Goal: Information Seeking & Learning: Learn about a topic

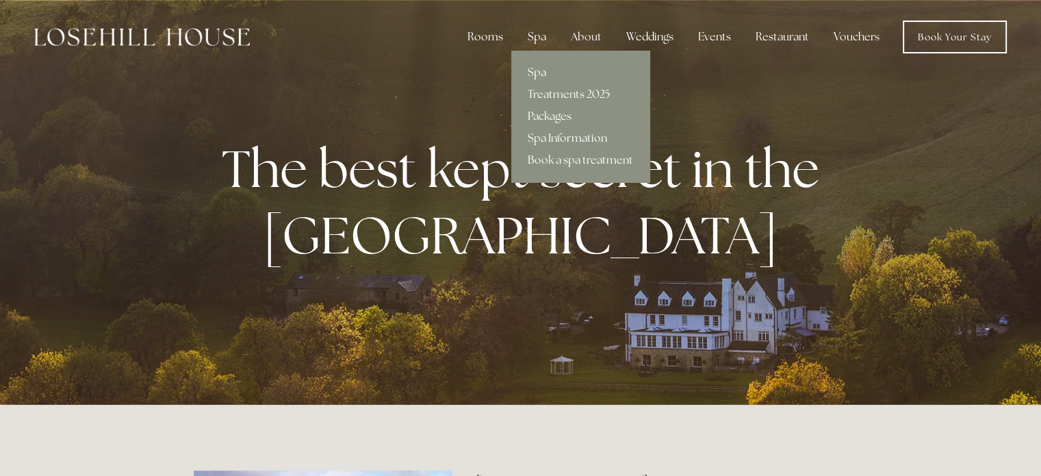
click at [543, 70] on link "Spa" at bounding box center [580, 73] width 138 height 22
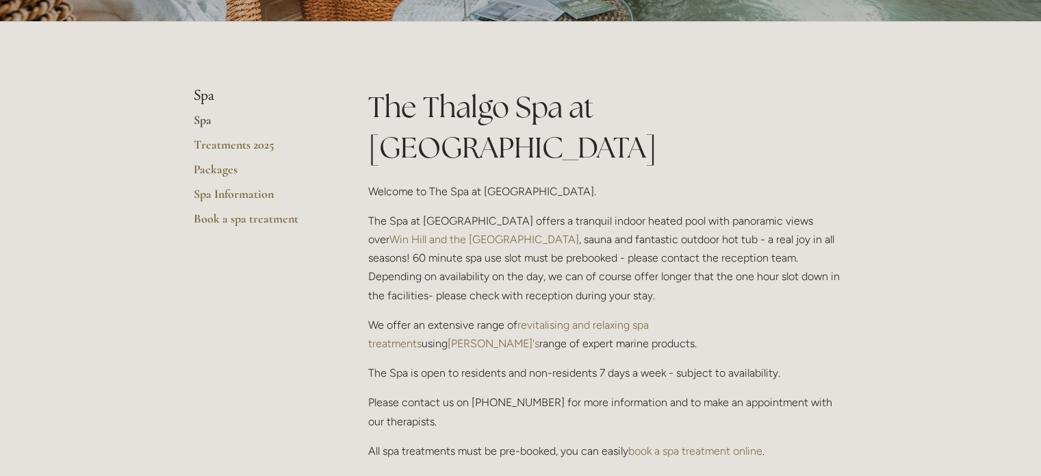
scroll to position [274, 0]
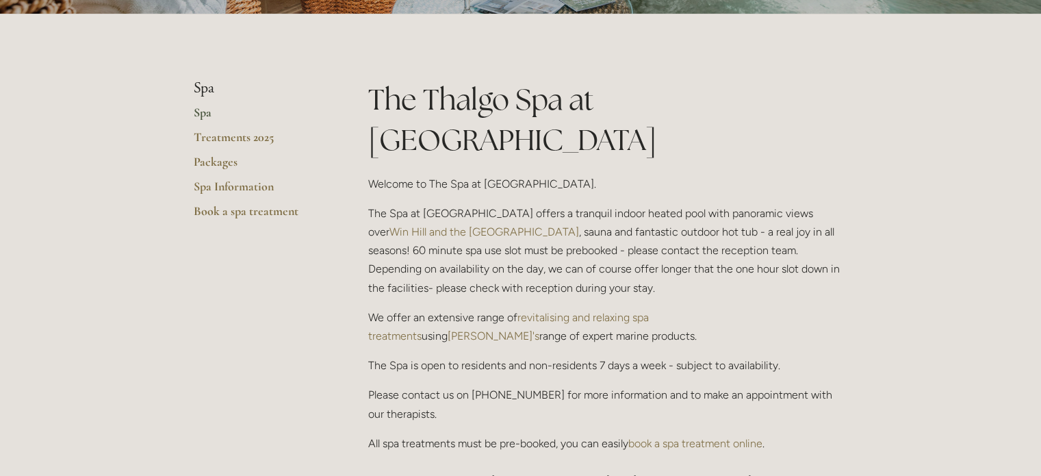
click at [676, 437] on link "book a spa treatment online" at bounding box center [695, 443] width 134 height 13
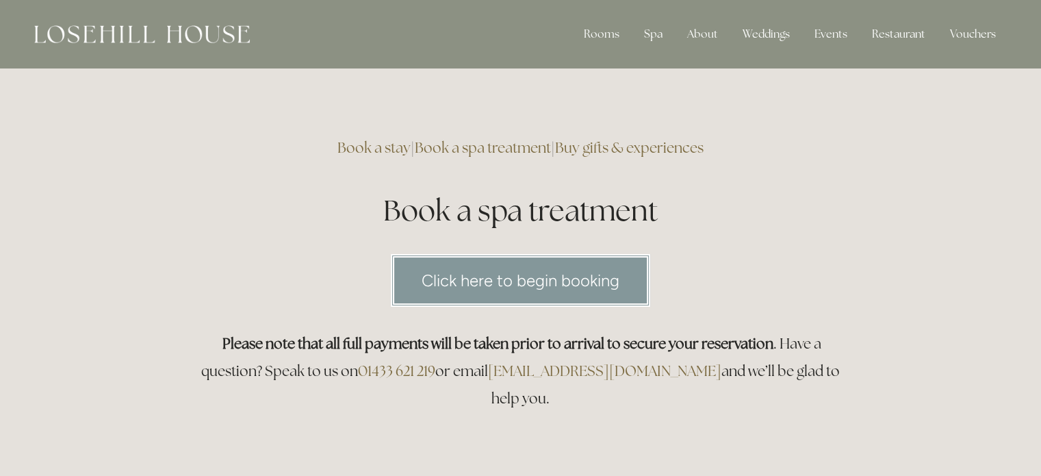
click at [534, 283] on link "Click here to begin booking" at bounding box center [520, 280] width 259 height 53
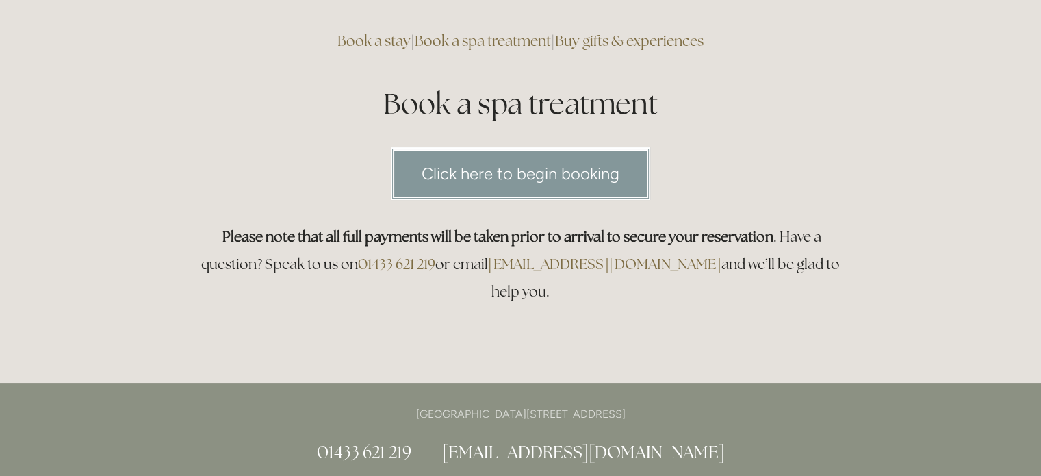
scroll to position [274, 0]
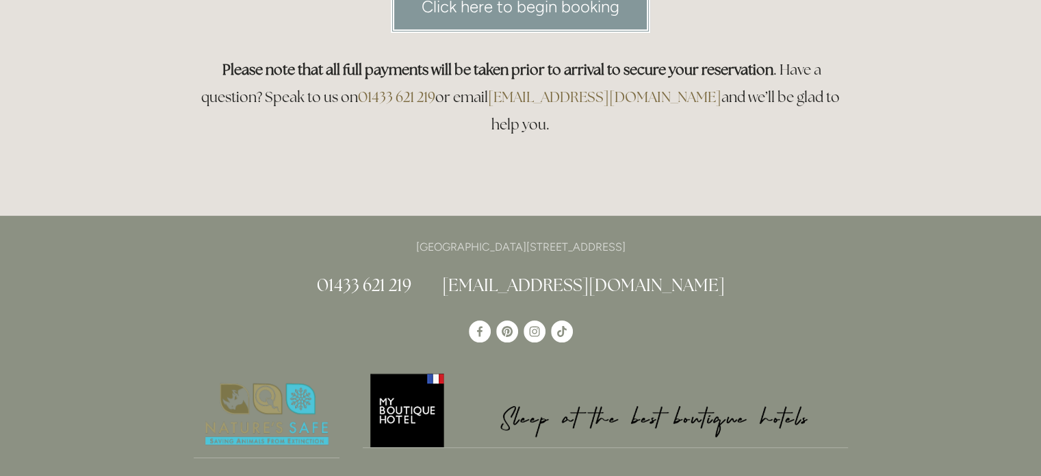
drag, startPoint x: 36, startPoint y: 197, endPoint x: 18, endPoint y: 121, distance: 78.0
click at [18, 121] on div "Rooms Rooms Your Stay Book a stay Offers Spa" at bounding box center [520, 373] width 1041 height 1294
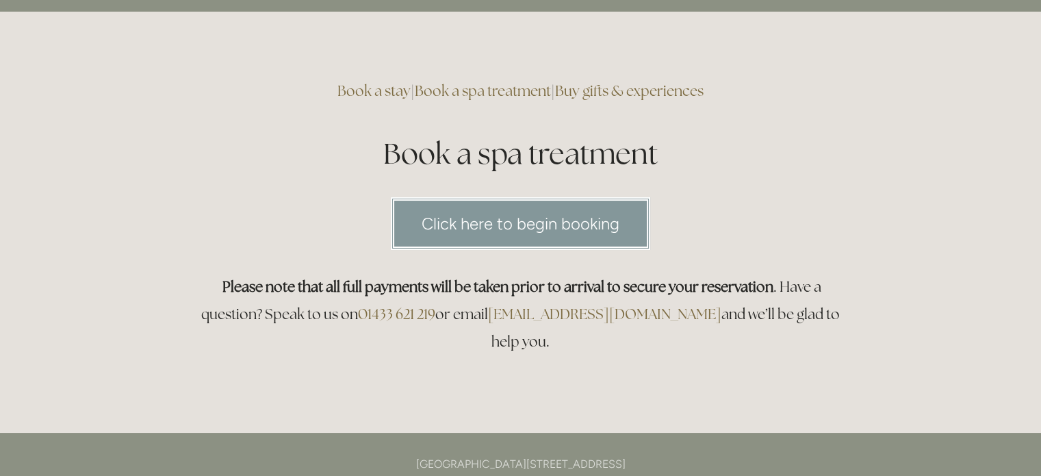
scroll to position [0, 0]
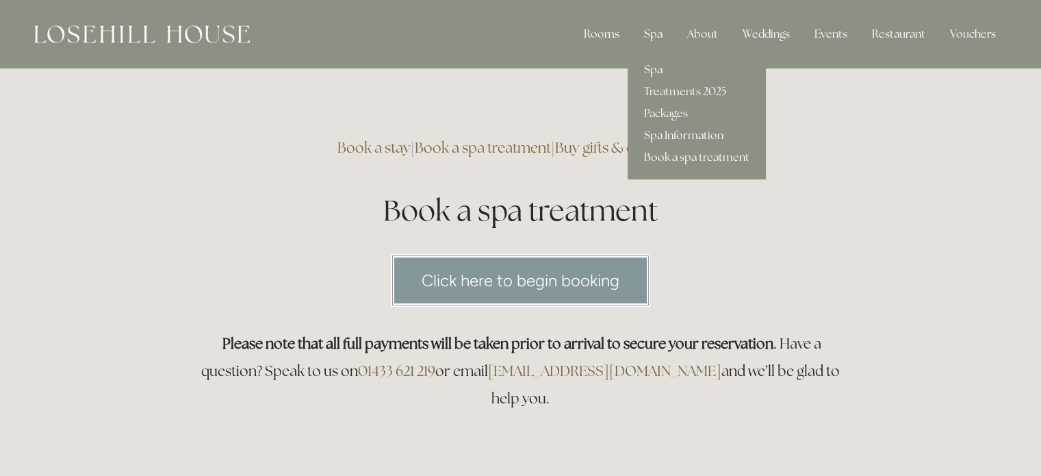
click at [669, 136] on link "Spa Information" at bounding box center [697, 136] width 138 height 22
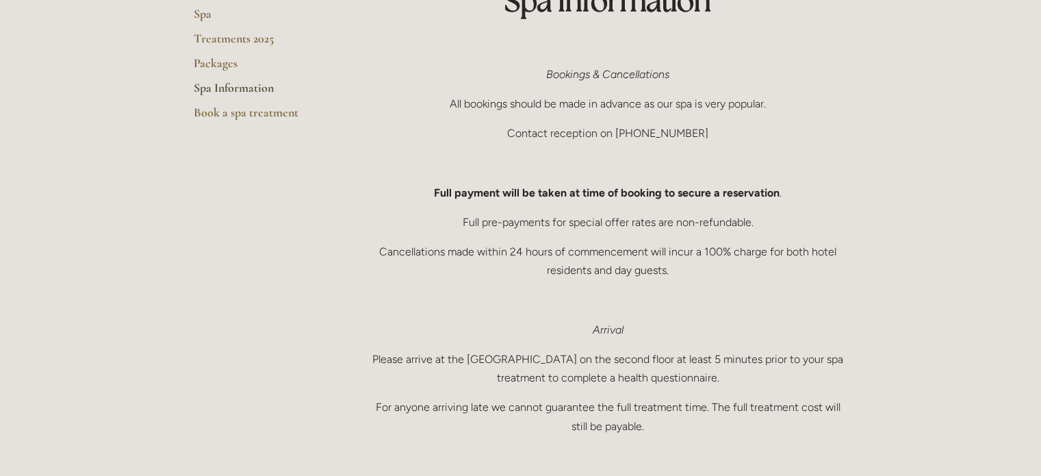
scroll to position [68, 0]
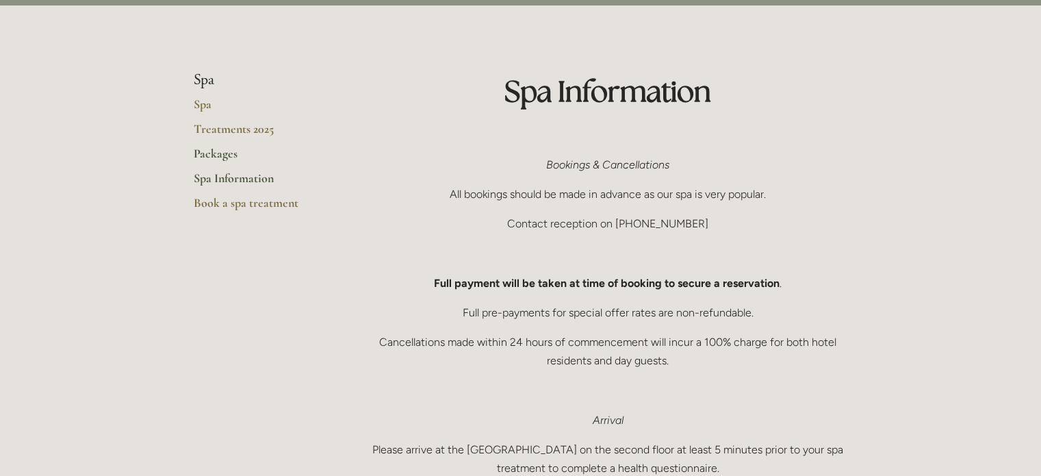
click at [214, 153] on link "Packages" at bounding box center [259, 158] width 131 height 25
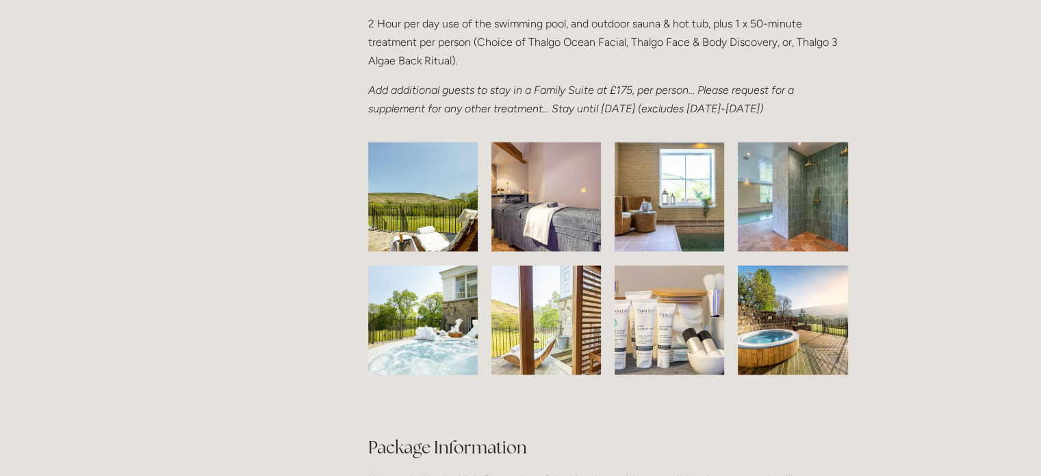
scroll to position [2122, 0]
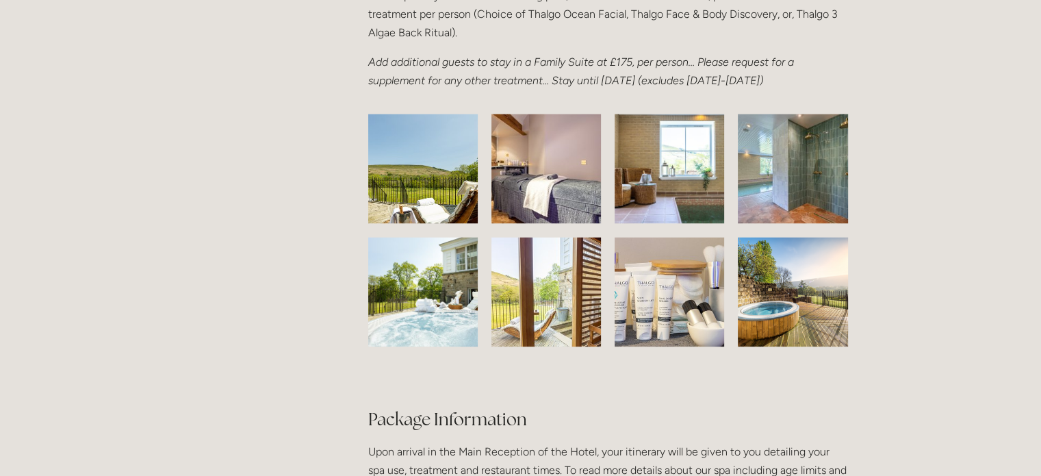
click at [397, 197] on img at bounding box center [423, 168] width 172 height 109
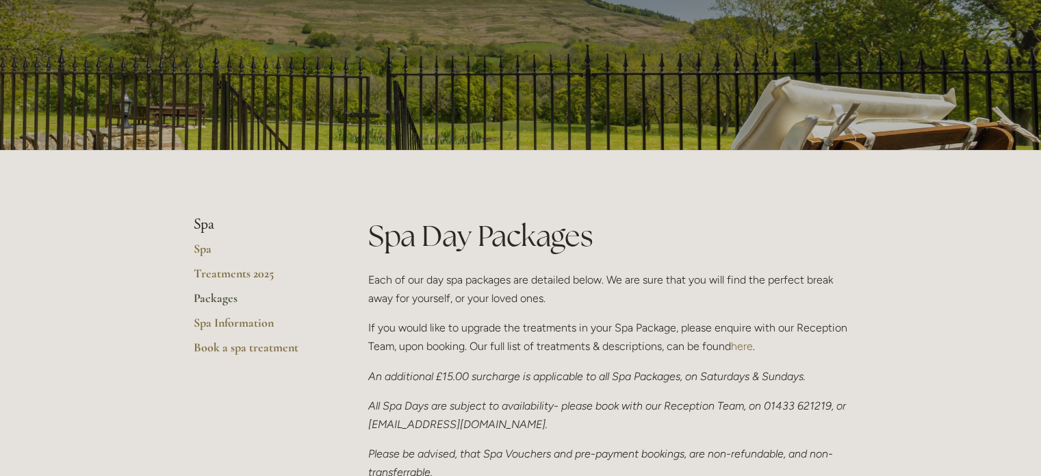
scroll to position [137, 0]
click at [207, 247] on link "Spa" at bounding box center [259, 254] width 131 height 25
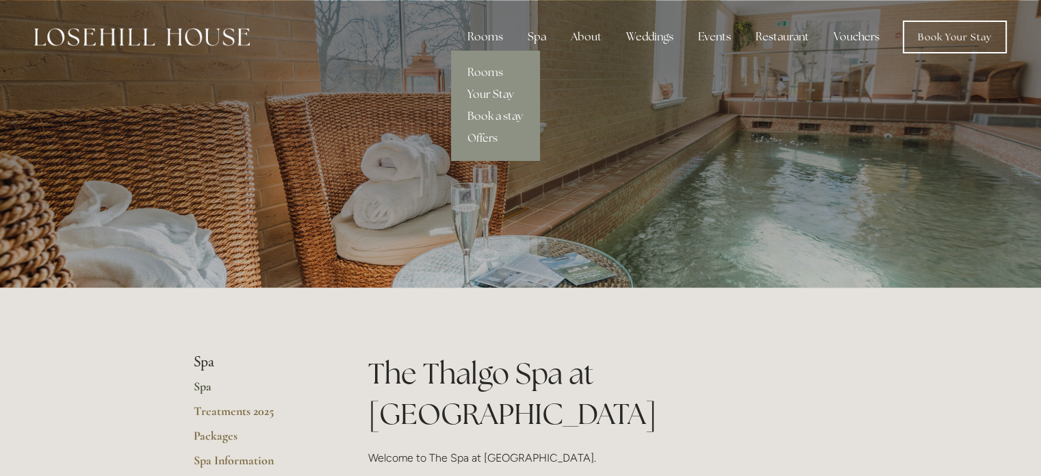
click at [499, 89] on link "Your Stay" at bounding box center [495, 94] width 88 height 22
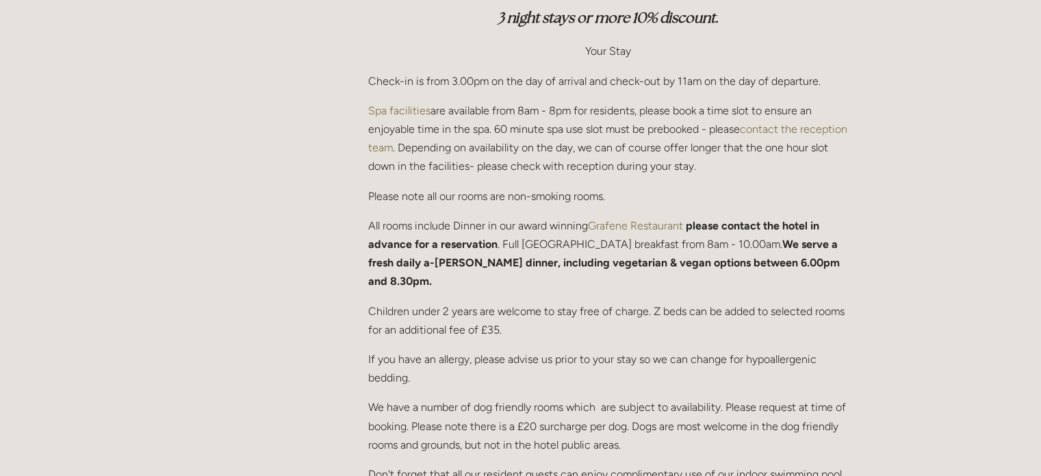
scroll to position [547, 0]
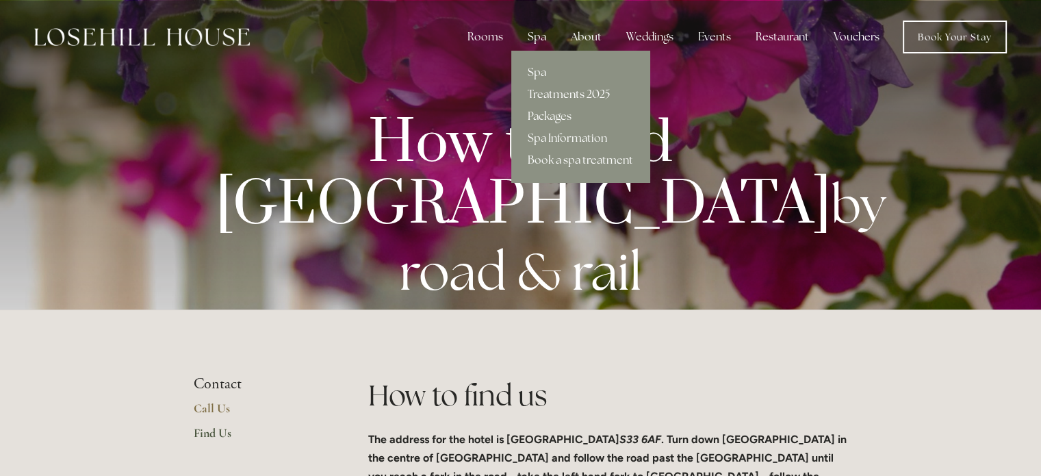
click at [560, 94] on link "Treatments 2025" at bounding box center [580, 94] width 138 height 22
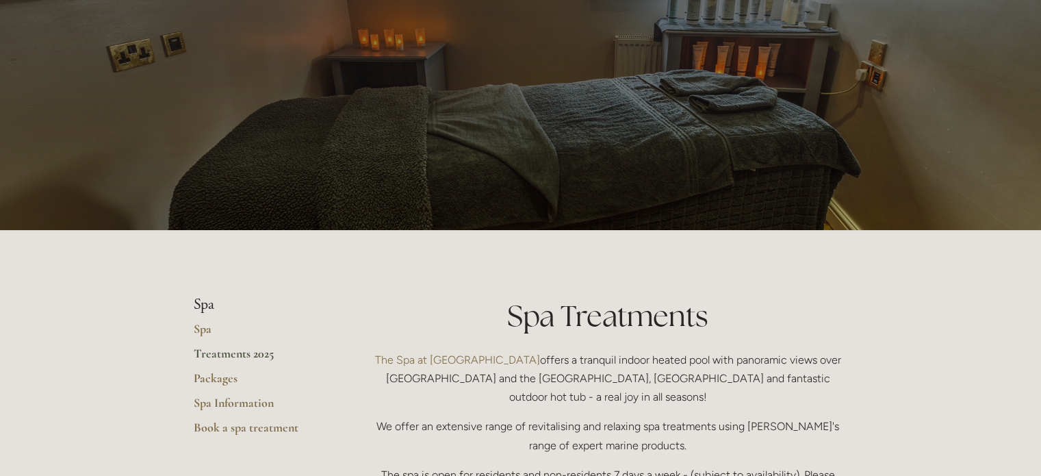
scroll to position [137, 0]
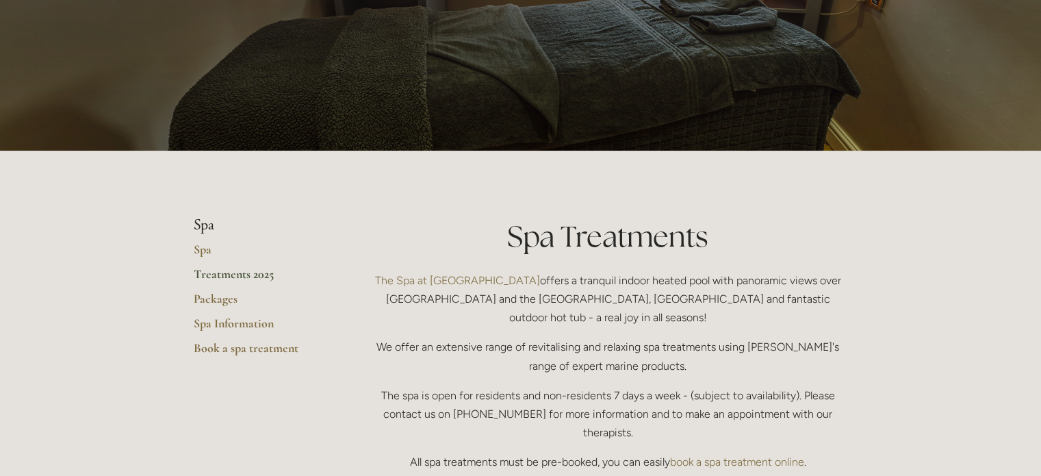
click at [235, 274] on link "Treatments 2025" at bounding box center [259, 278] width 131 height 25
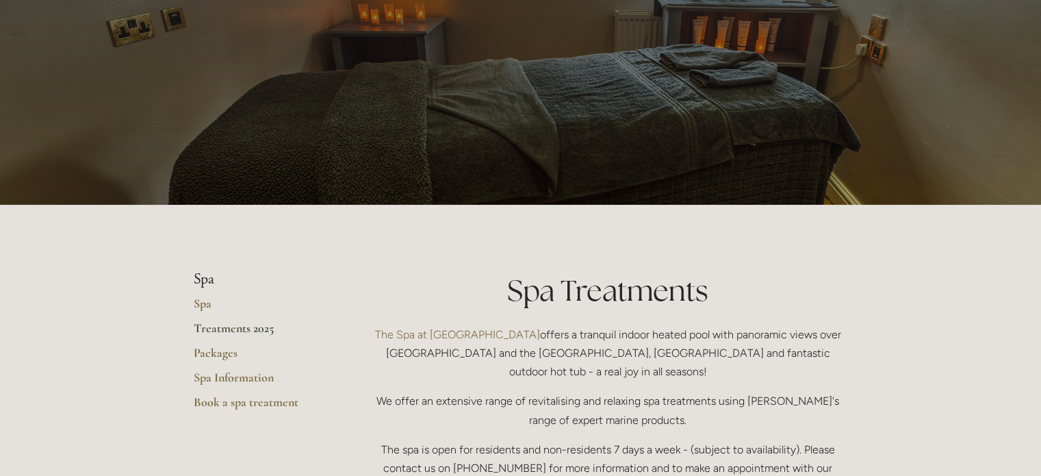
scroll to position [274, 0]
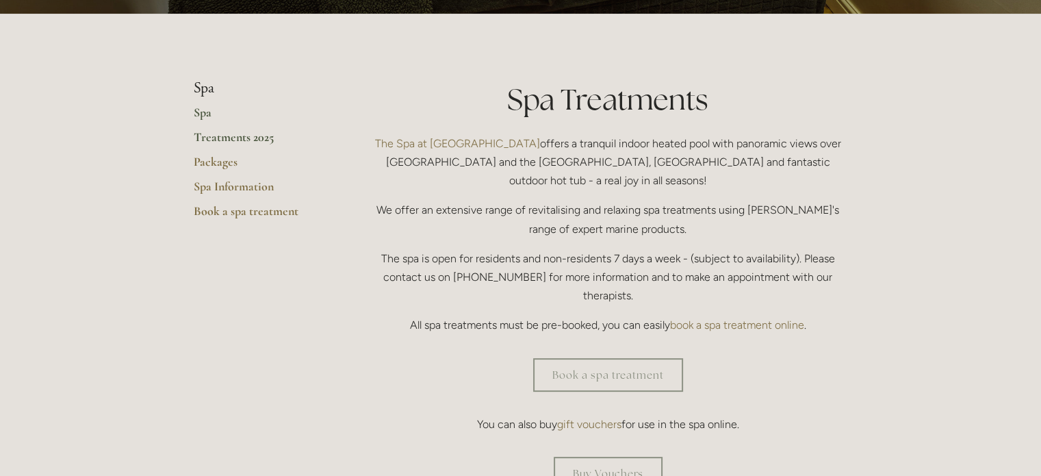
click at [198, 112] on link "Spa" at bounding box center [259, 117] width 131 height 25
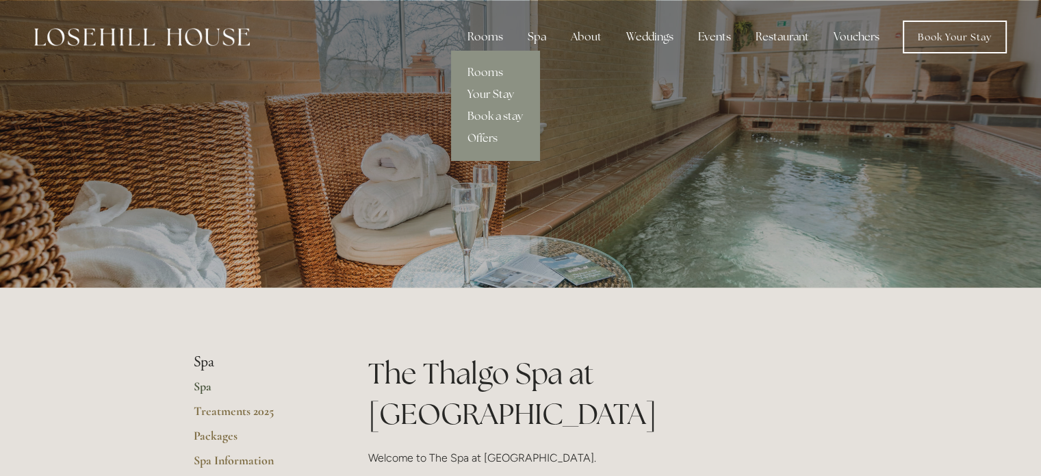
click at [491, 92] on link "Your Stay" at bounding box center [495, 94] width 88 height 22
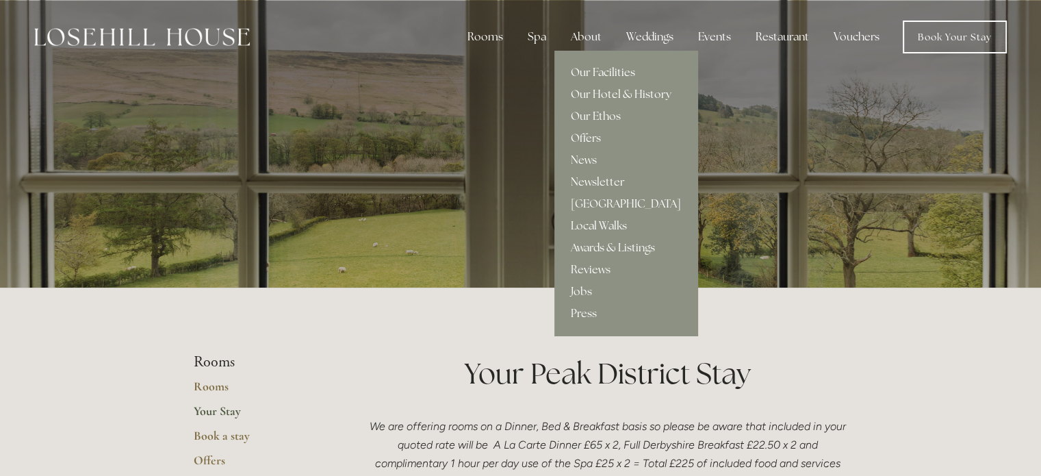
click at [600, 64] on link "Our Facilities" at bounding box center [625, 73] width 143 height 22
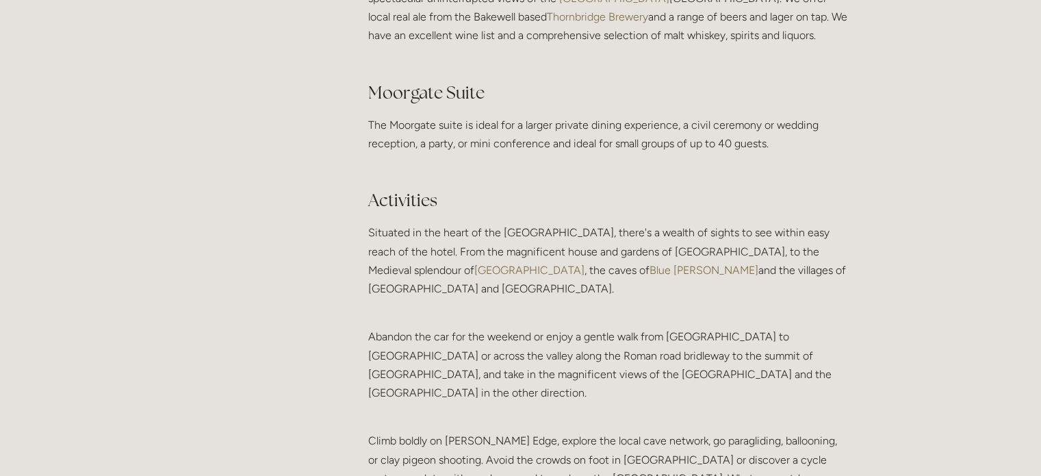
scroll to position [2874, 0]
